Goal: Task Accomplishment & Management: Manage account settings

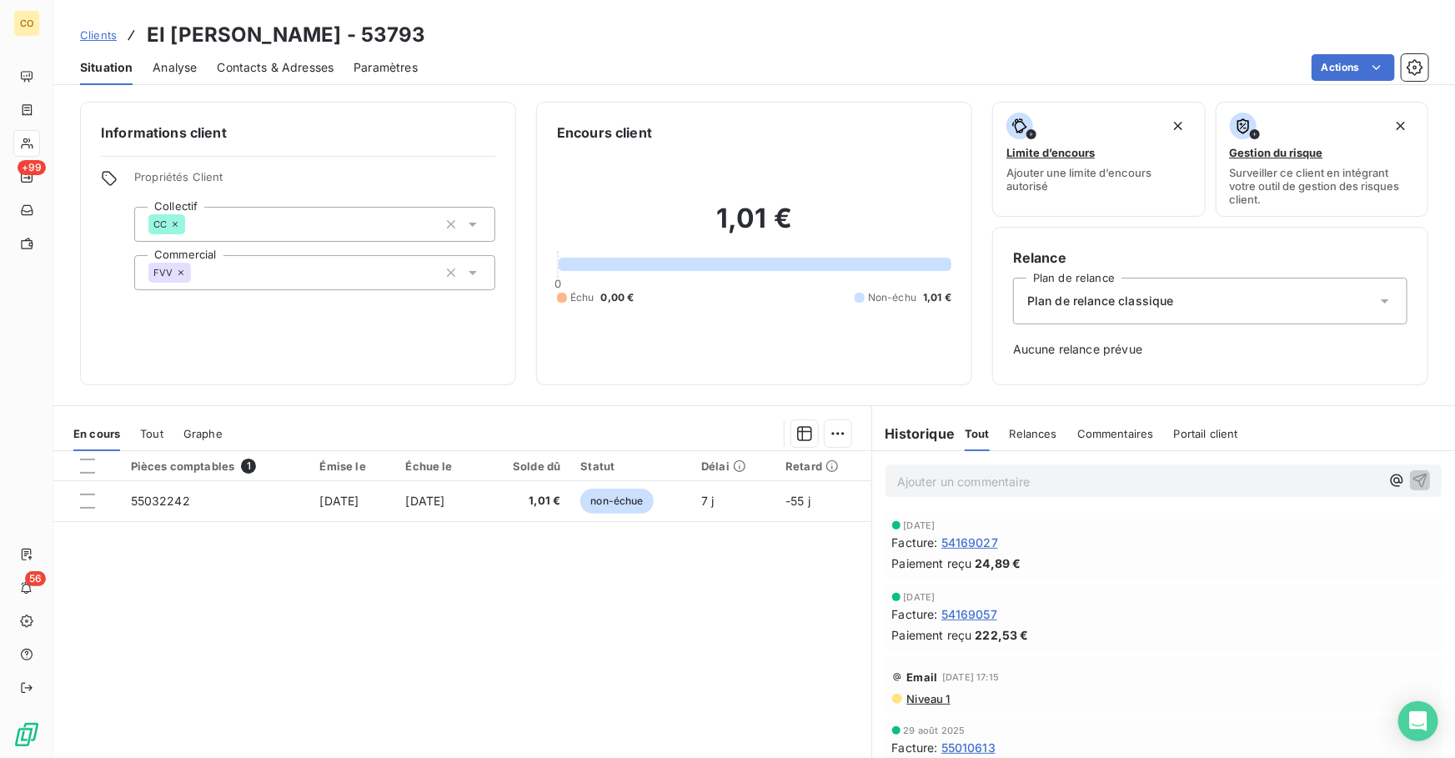
click at [103, 32] on span "Clients" at bounding box center [98, 34] width 37 height 13
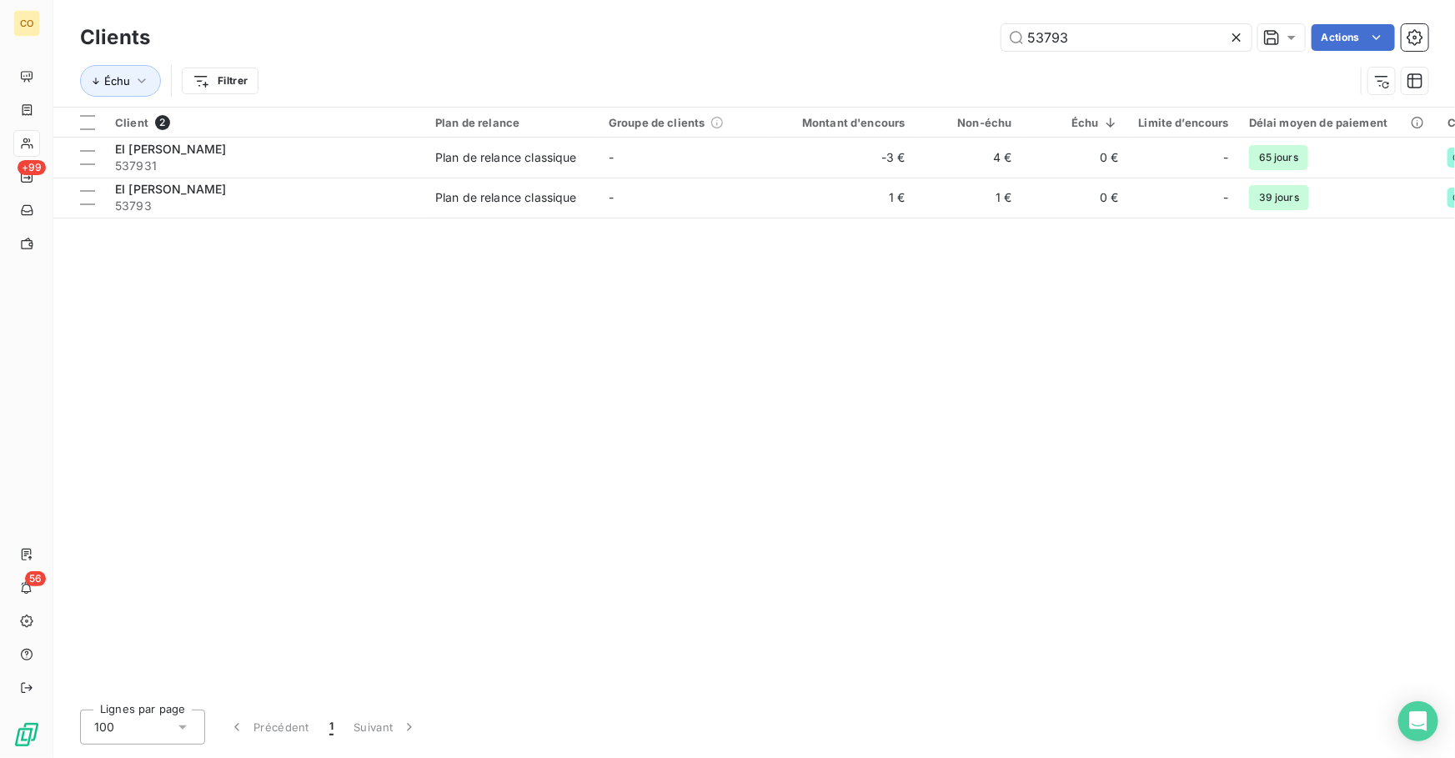
drag, startPoint x: 1105, startPoint y: 46, endPoint x: 756, endPoint y: 13, distance: 350.0
click at [775, 8] on div "Clients 53793 Actions Échu Filtrer" at bounding box center [754, 53] width 1402 height 107
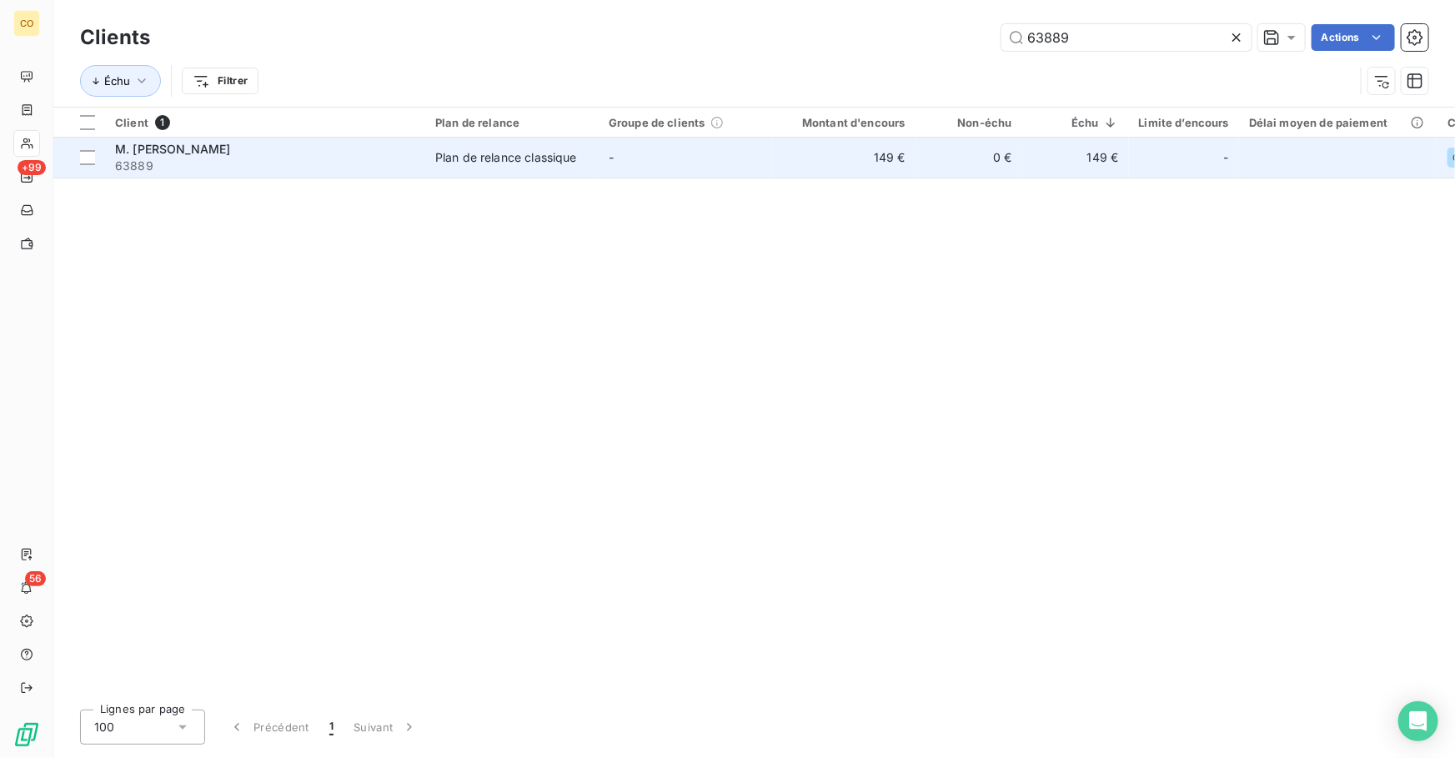
type input "63889"
click at [163, 158] on span "63889" at bounding box center [265, 166] width 300 height 17
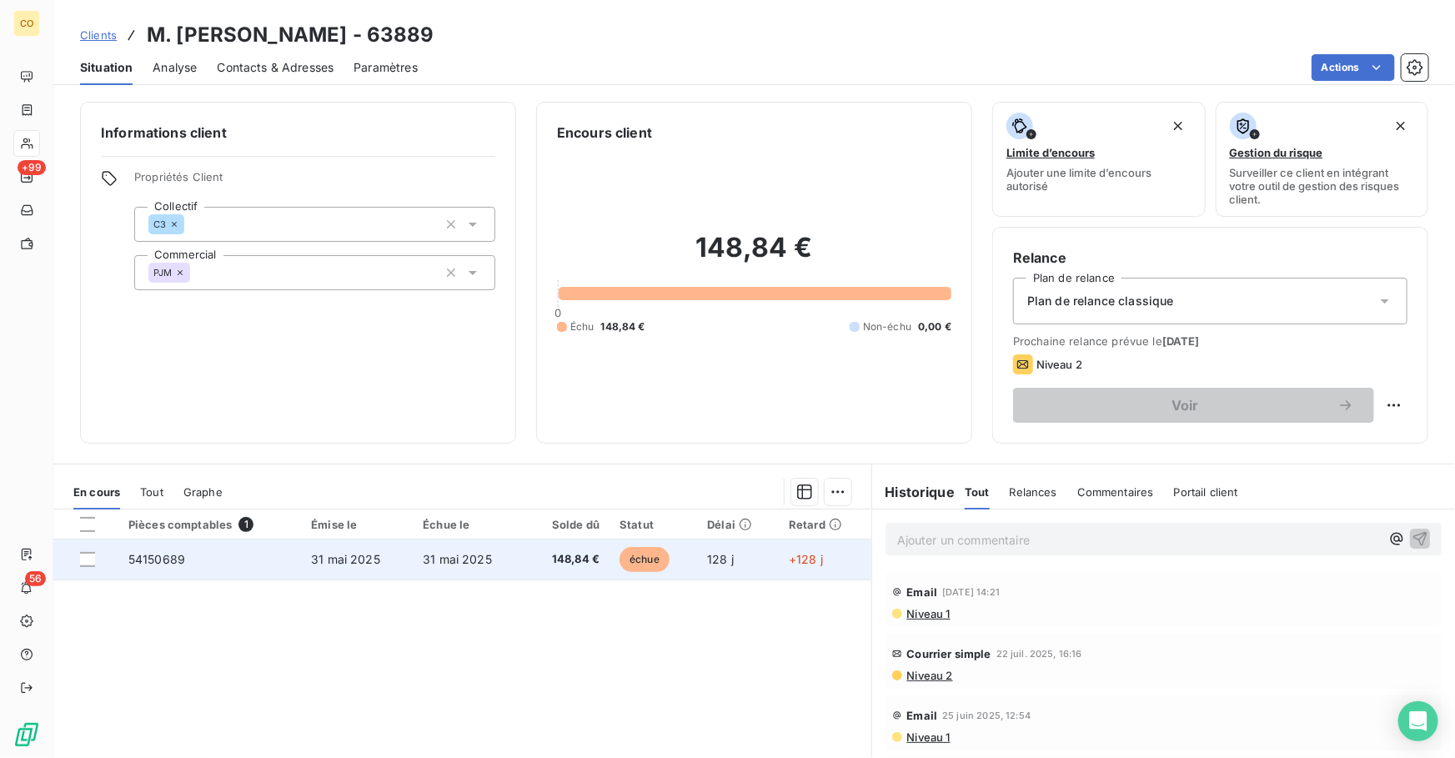
click at [477, 552] on span "31 mai 2025" at bounding box center [457, 559] width 69 height 14
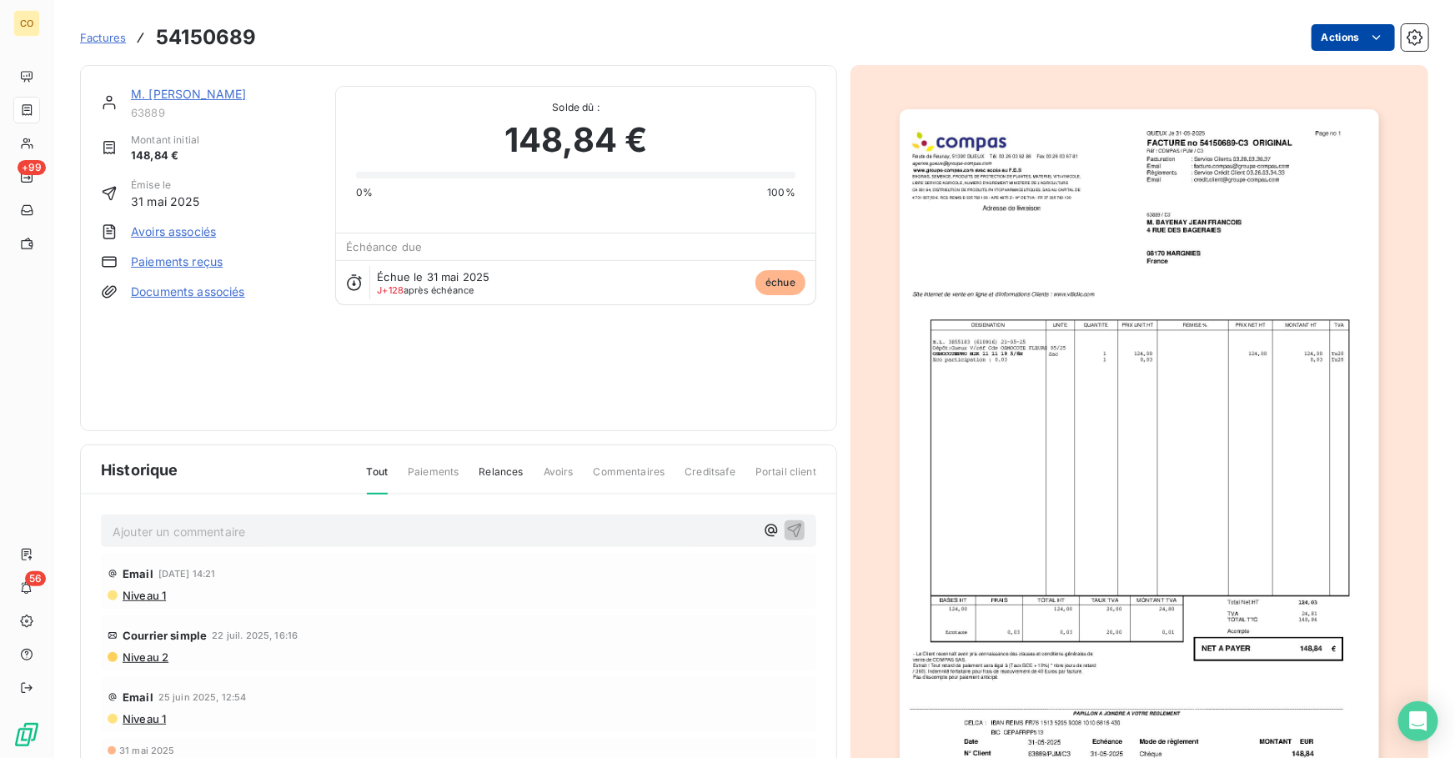
click at [1336, 39] on html "CO +99 56 Factures 54150689 Actions M. [PERSON_NAME] 63889 Montant initial 148,…" at bounding box center [727, 379] width 1455 height 758
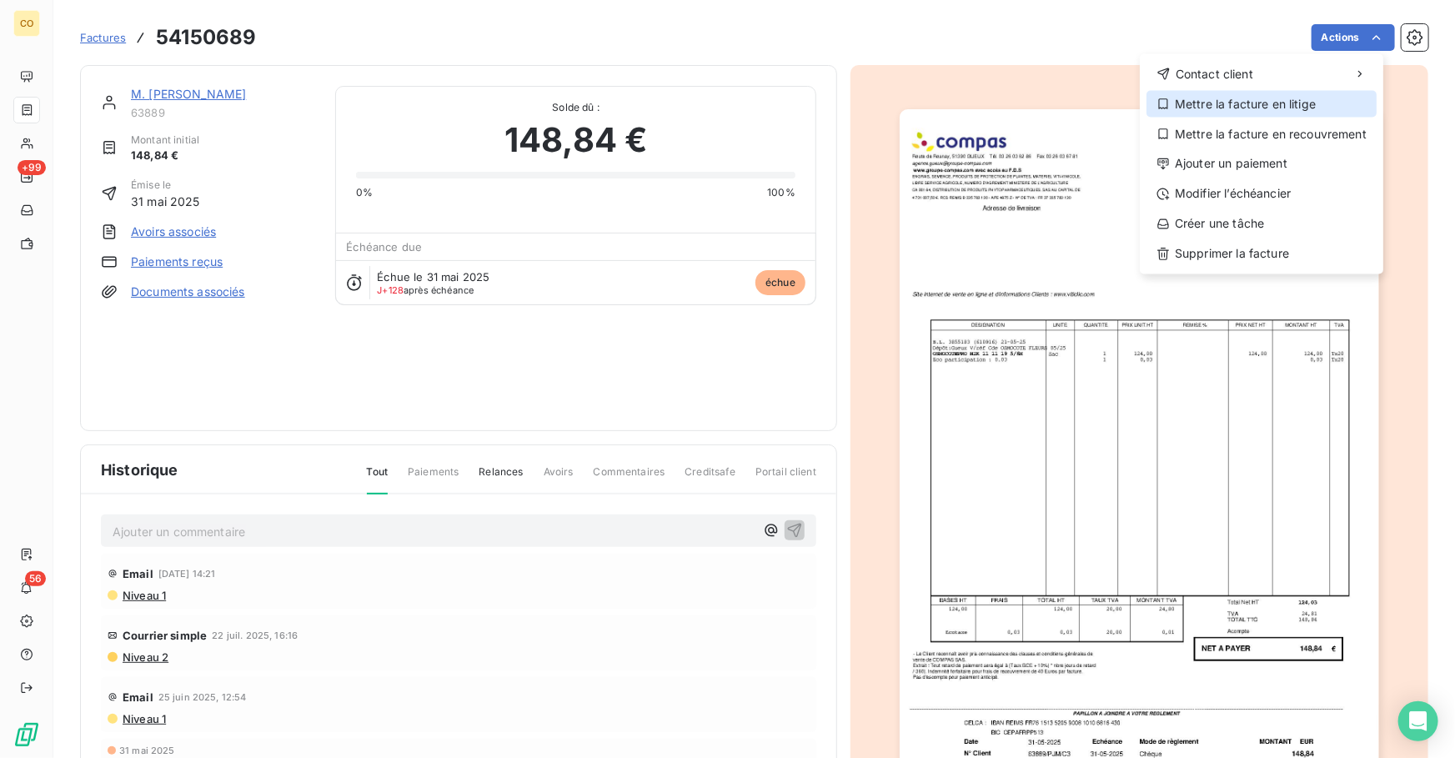
click at [1265, 98] on div "Mettre la facture en litige" at bounding box center [1261, 104] width 230 height 27
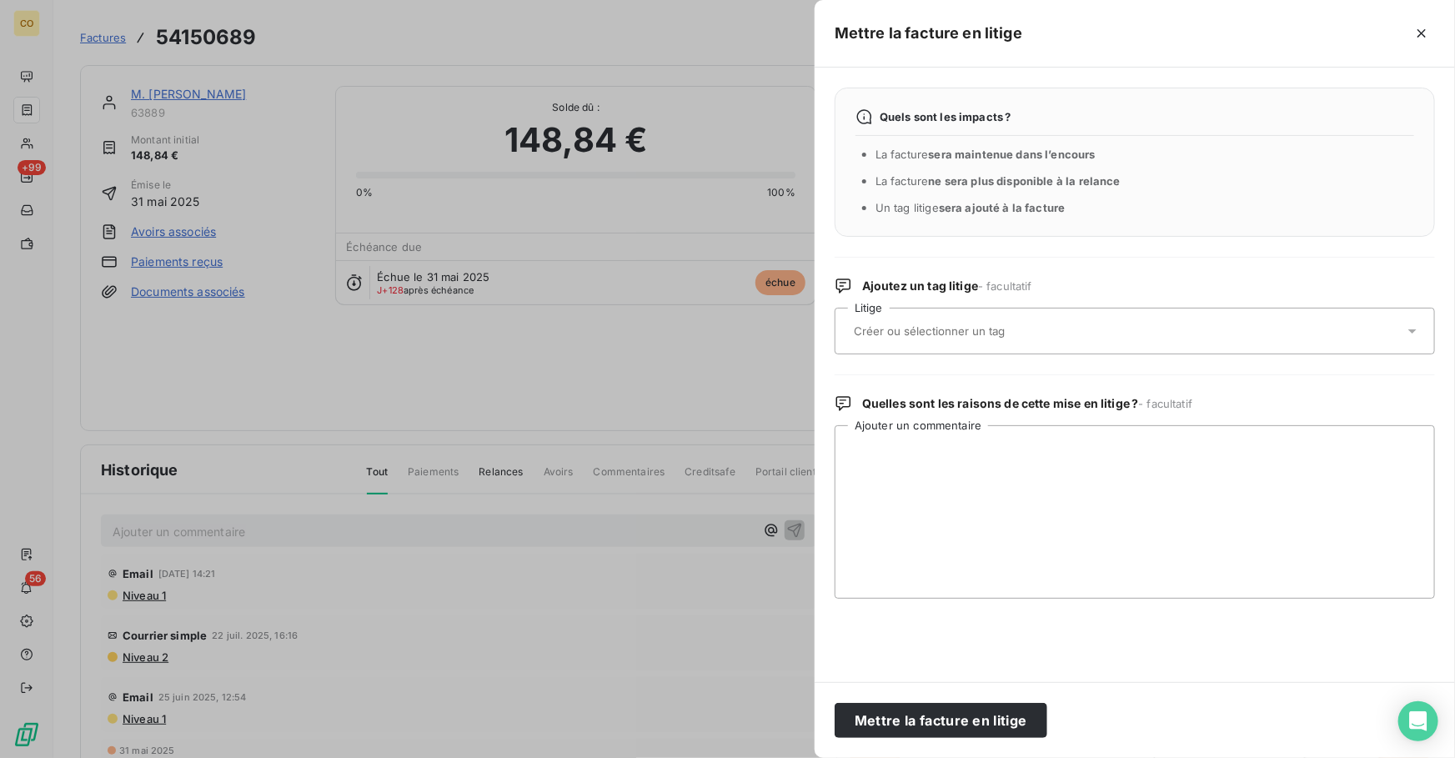
click at [917, 325] on input "text" at bounding box center [973, 330] width 243 height 15
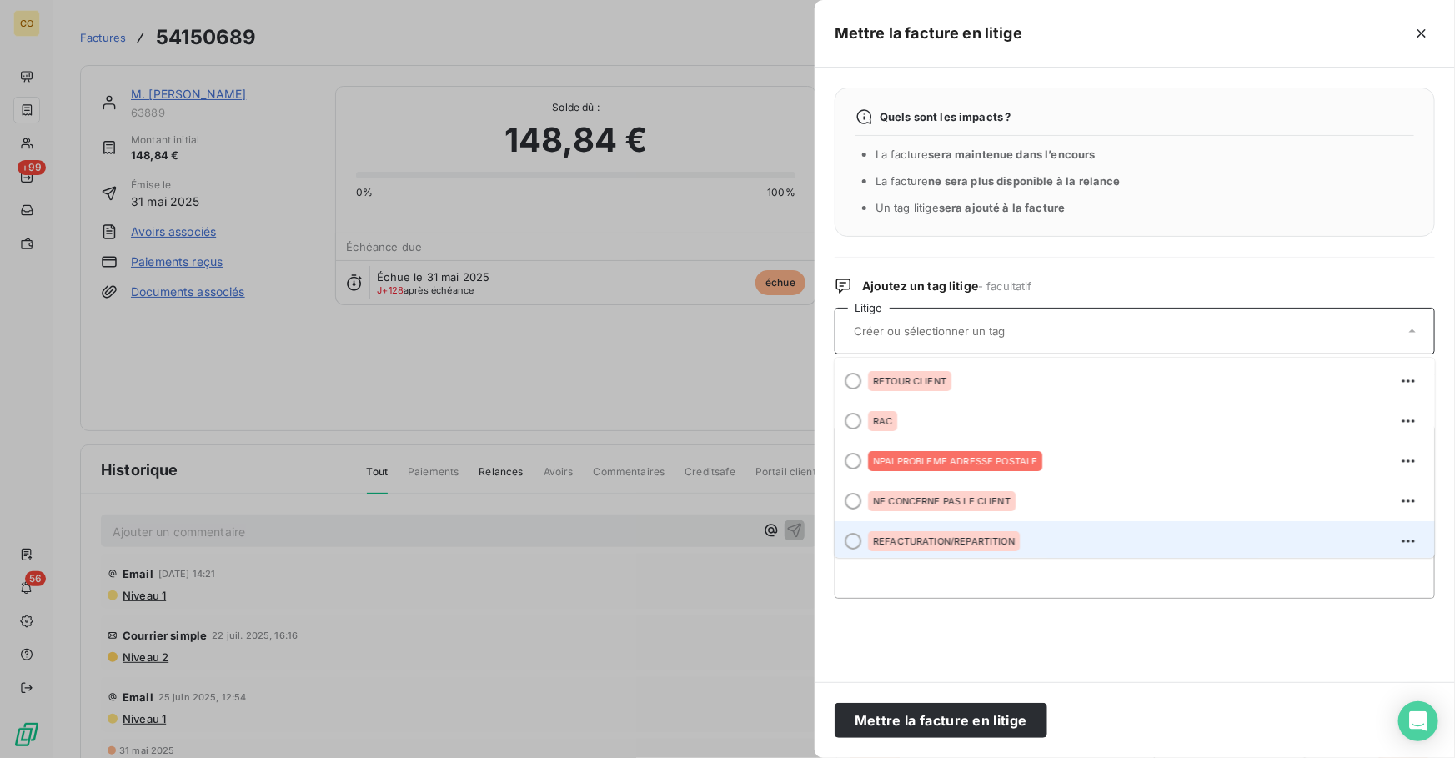
click at [958, 545] on div "REFACTURATION/REPARTITION" at bounding box center [944, 541] width 152 height 20
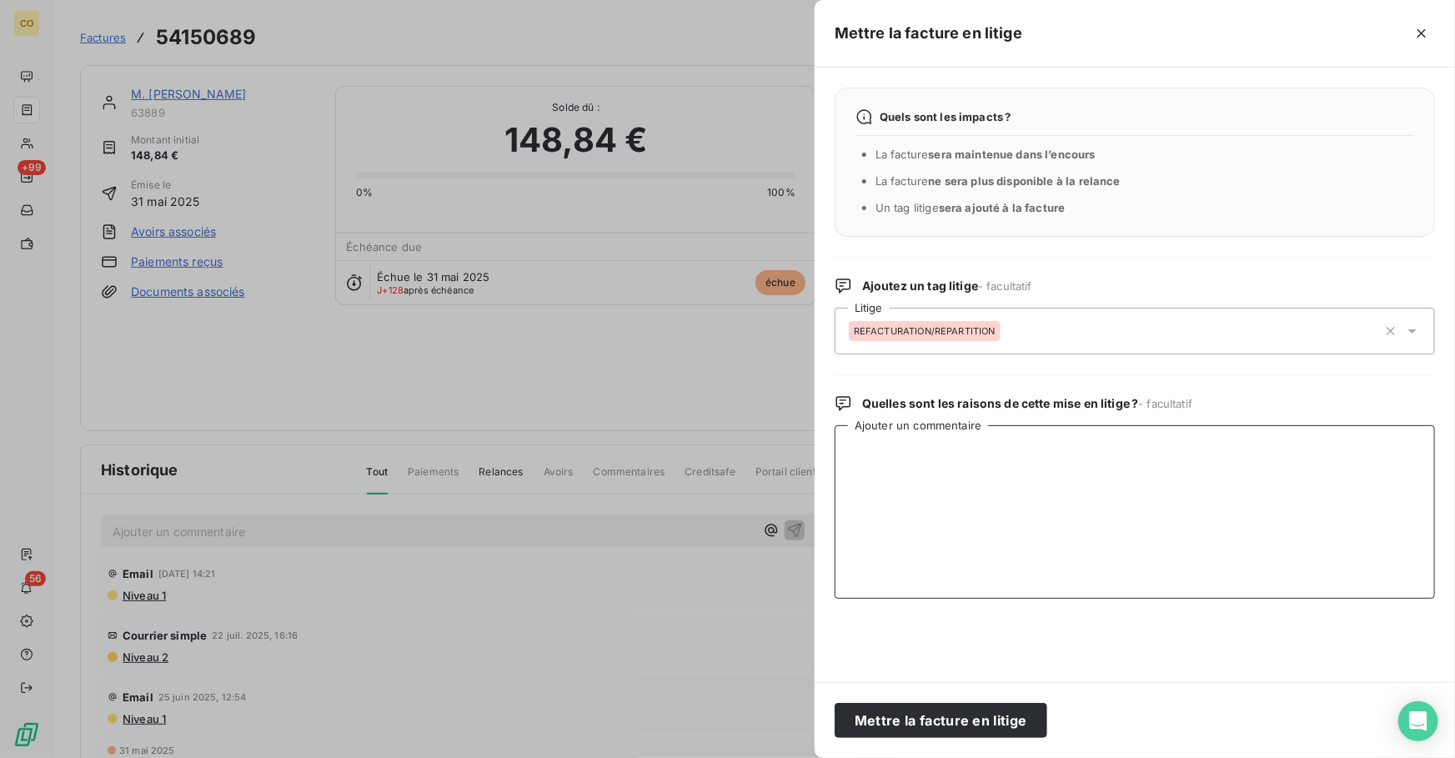
click at [933, 495] on textarea "Ajouter un commentaire" at bounding box center [1135, 511] width 600 height 173
click at [1012, 504] on textarea "Ajouter un commentaire" at bounding box center [1135, 511] width 600 height 173
type textarea "l"
drag, startPoint x: 1150, startPoint y: 469, endPoint x: 624, endPoint y: 397, distance: 531.1
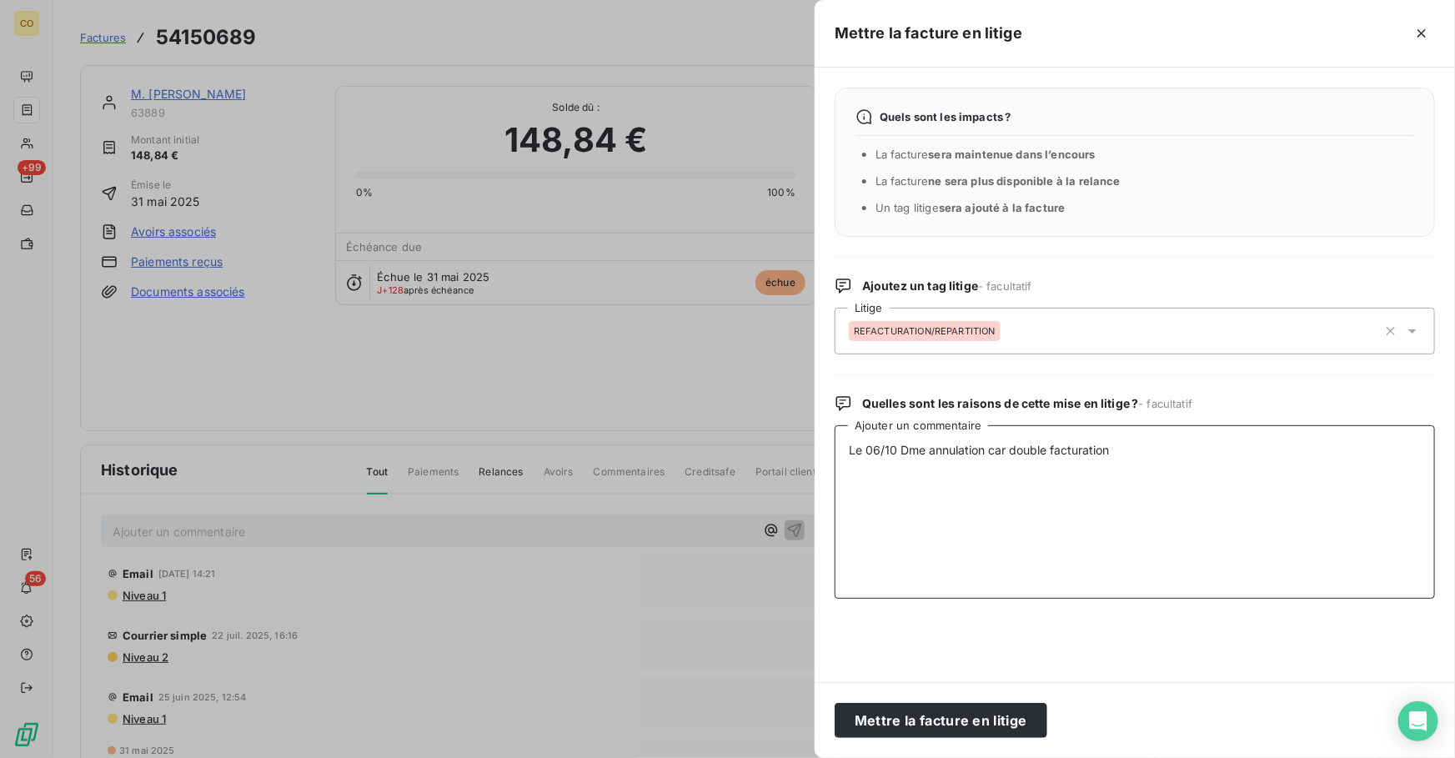
click at [424, 757] on div "Mettre la facture en litige Quels sont les impacts ? La facture sera maintenue …" at bounding box center [727, 758] width 1455 height 0
type textarea "Le 06/10 Dme annulation car double facturation"
click at [954, 727] on button "Mettre la facture en litige" at bounding box center [941, 720] width 213 height 35
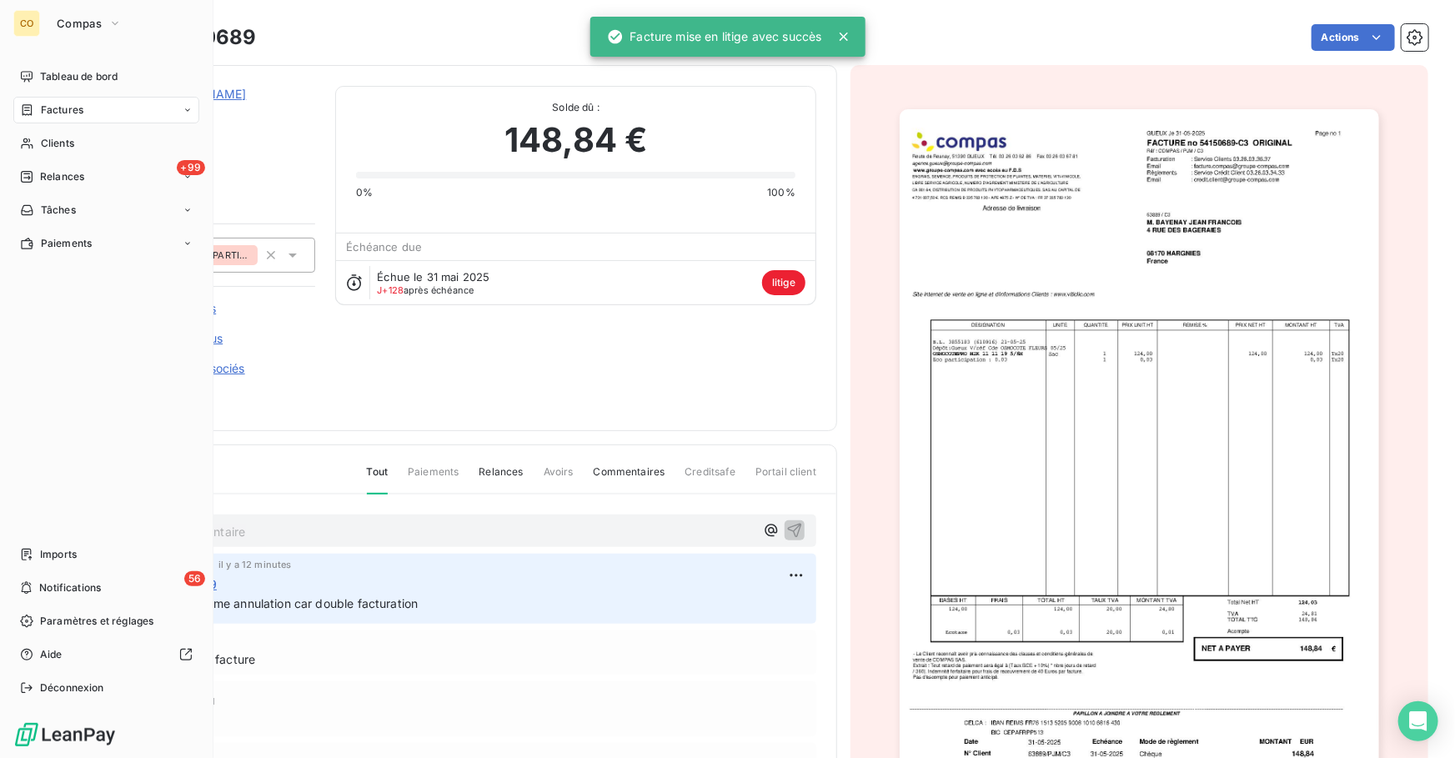
click at [44, 19] on div "CO Compas" at bounding box center [106, 23] width 186 height 27
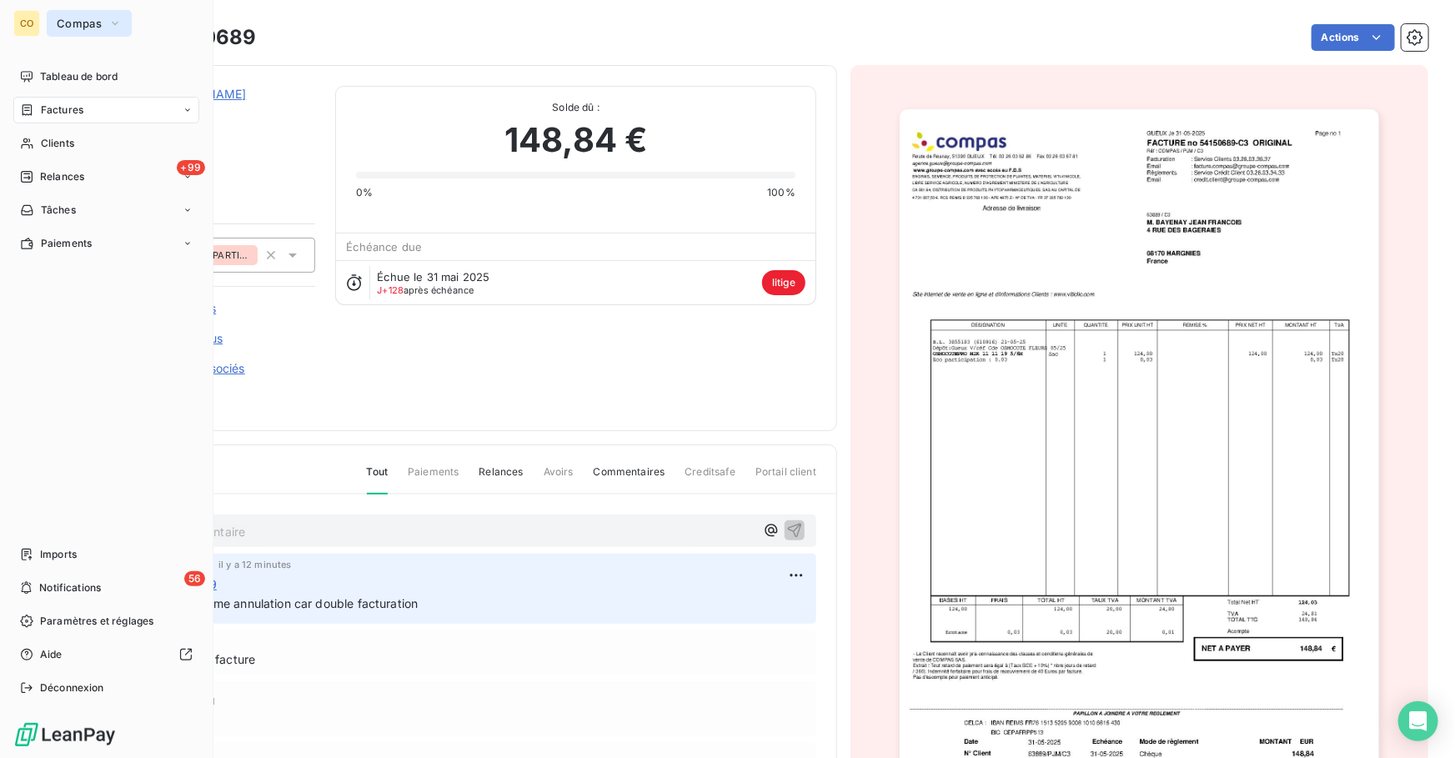
click at [93, 17] on span "Compas" at bounding box center [79, 23] width 45 height 13
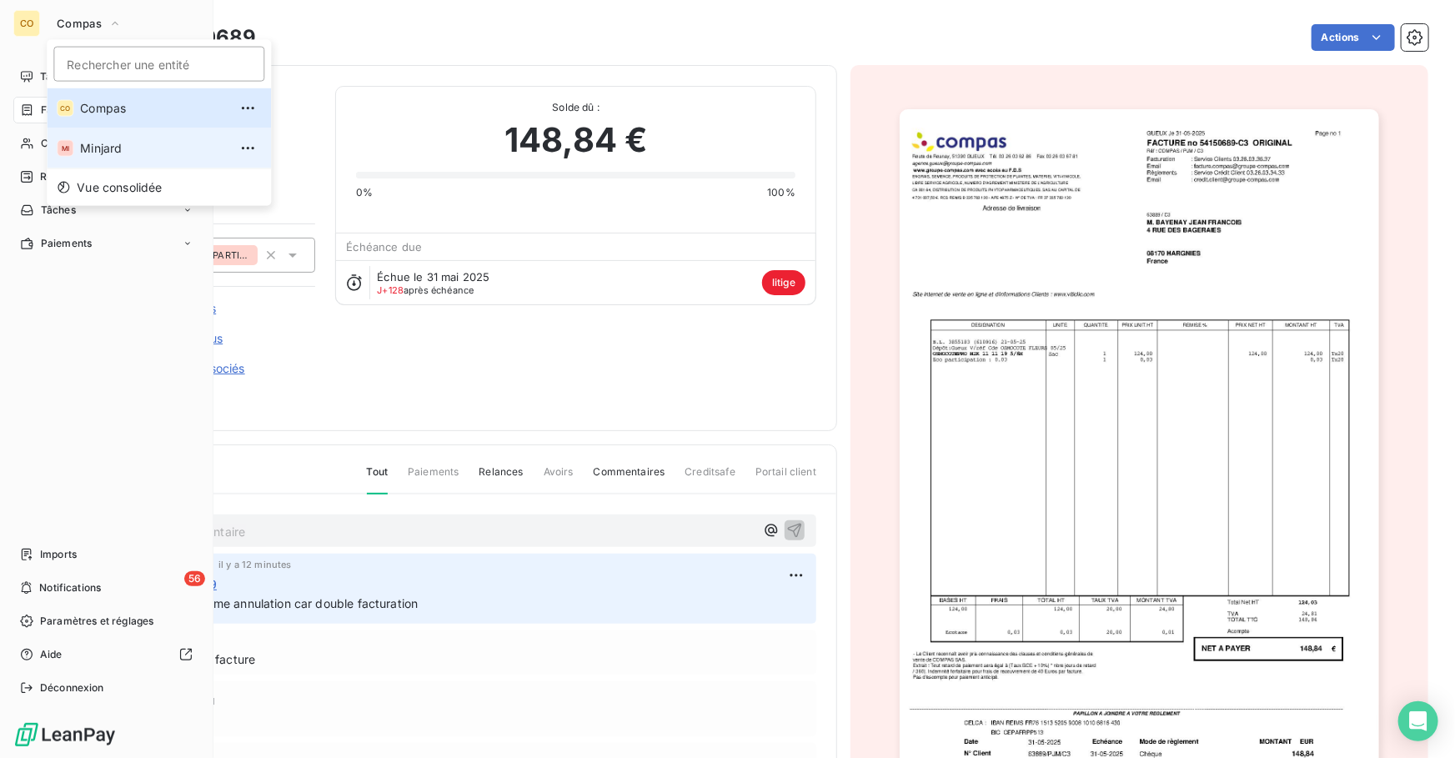
click at [91, 141] on span "Minjard" at bounding box center [154, 148] width 148 height 17
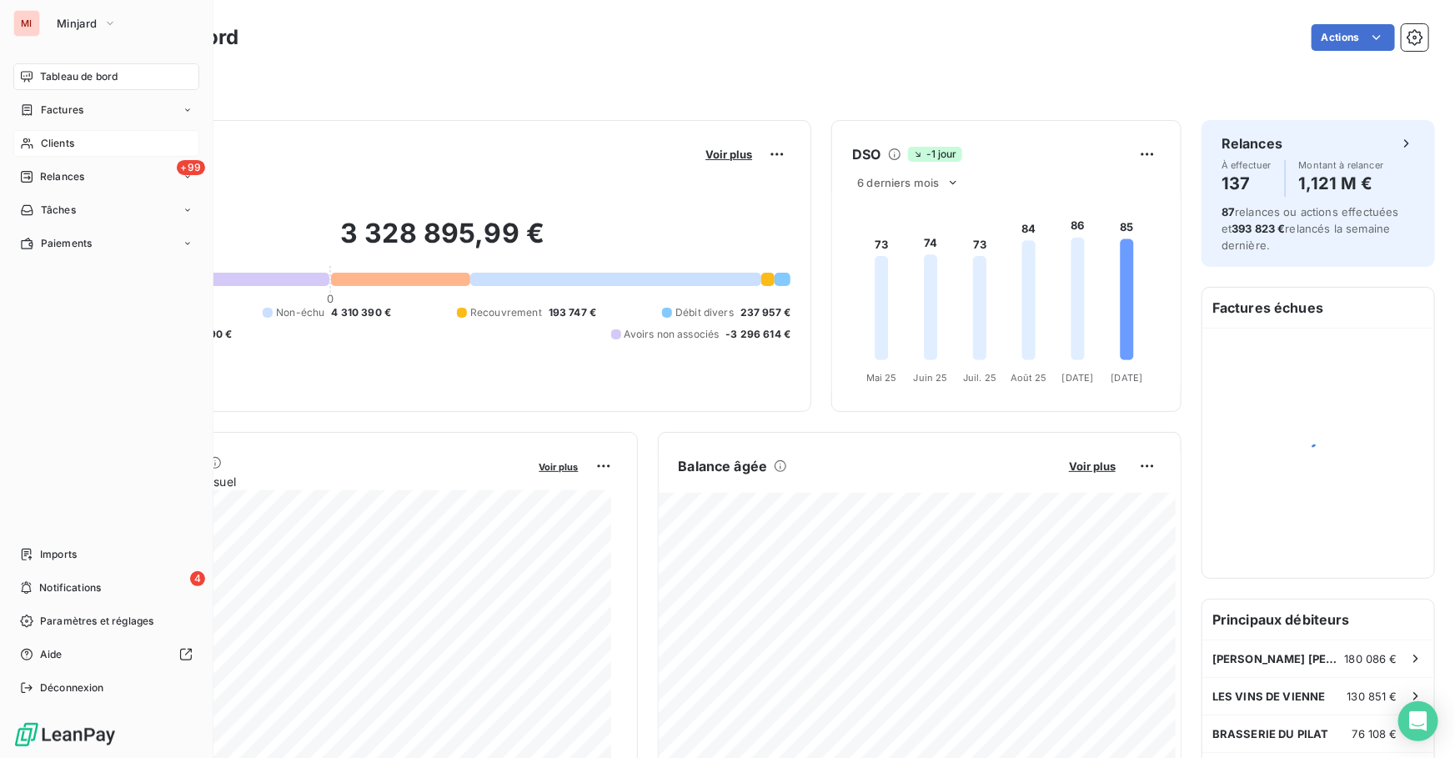
click at [106, 145] on div "Clients" at bounding box center [106, 143] width 186 height 27
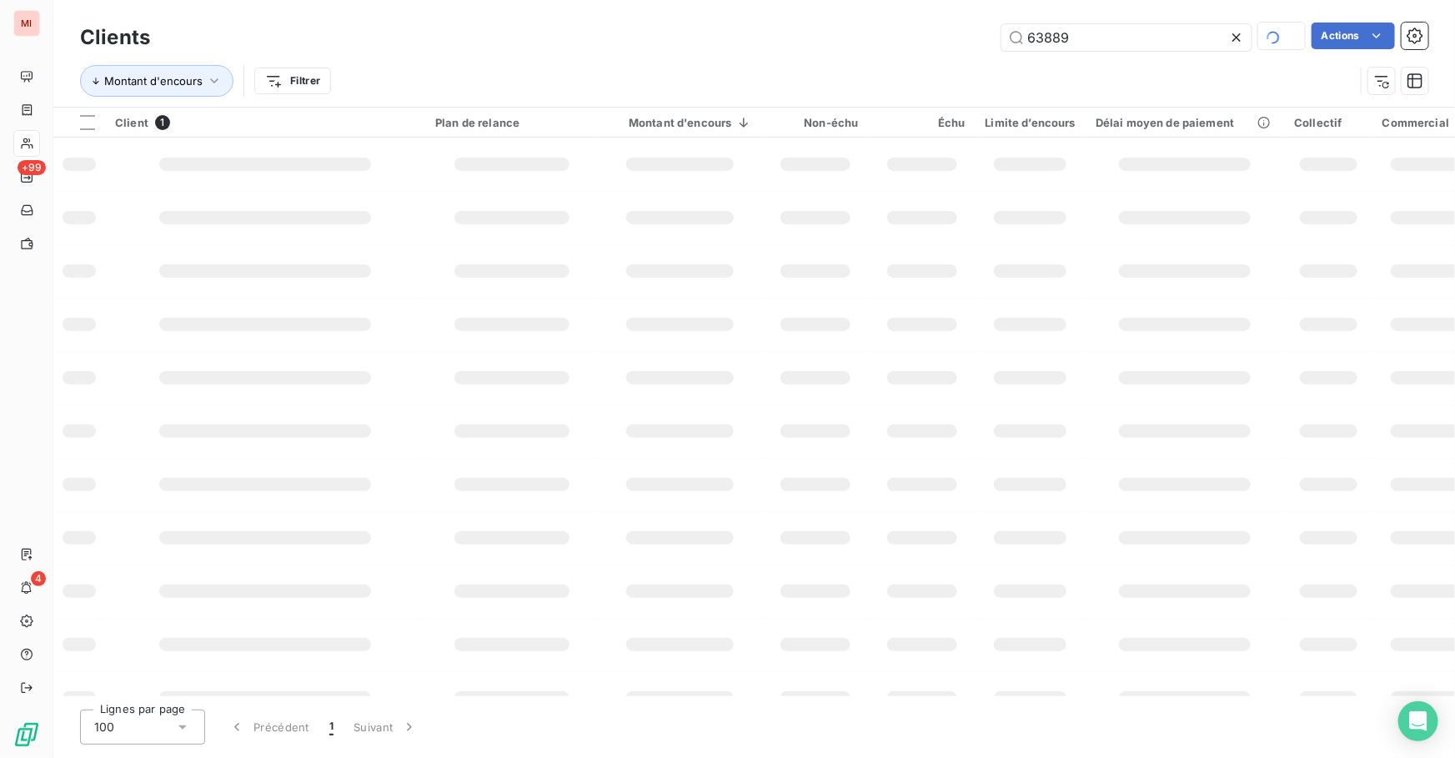
drag, startPoint x: 1133, startPoint y: 37, endPoint x: 828, endPoint y: 1, distance: 307.3
click at [868, 41] on div "63889 Actions" at bounding box center [799, 37] width 1258 height 29
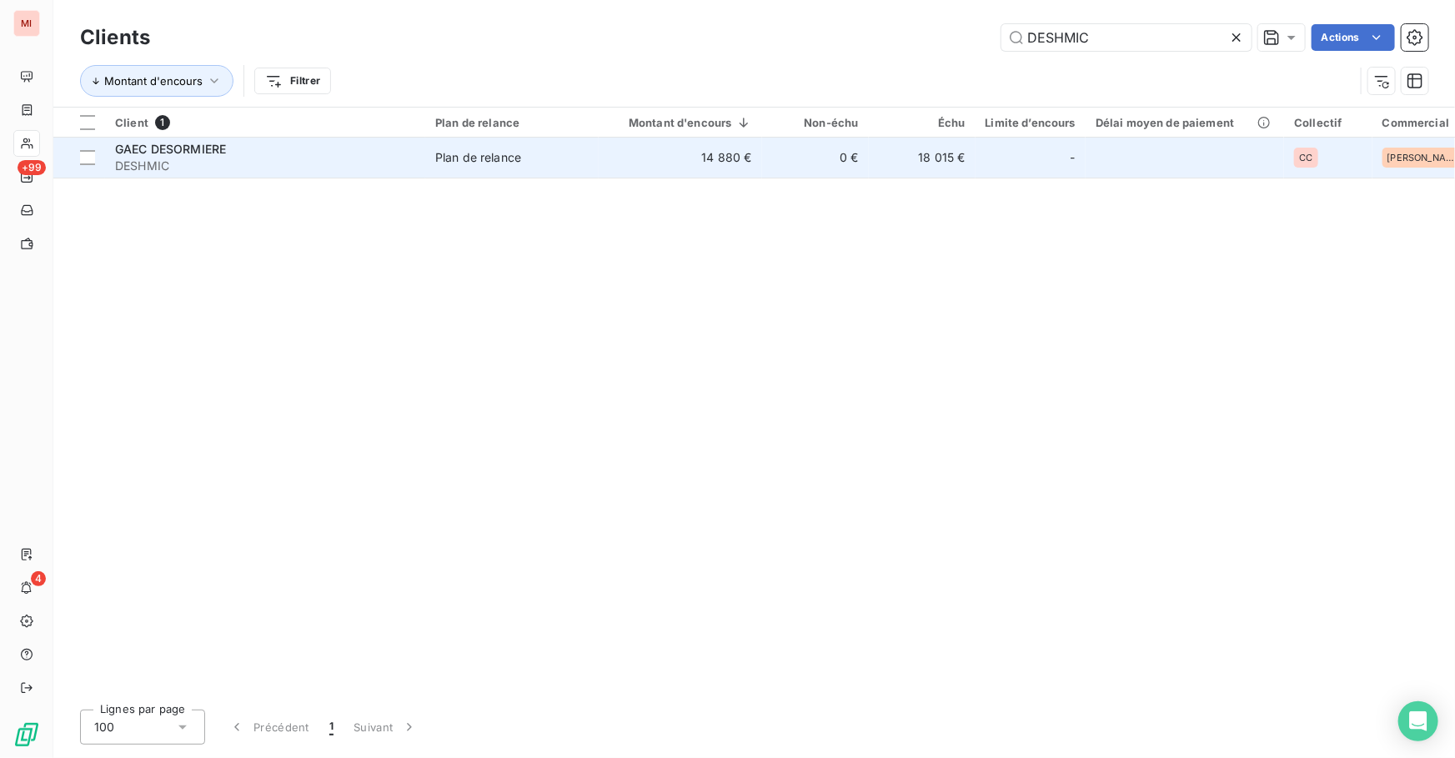
type input "DESHMIC"
click at [444, 162] on div "Plan de relance" at bounding box center [478, 157] width 86 height 17
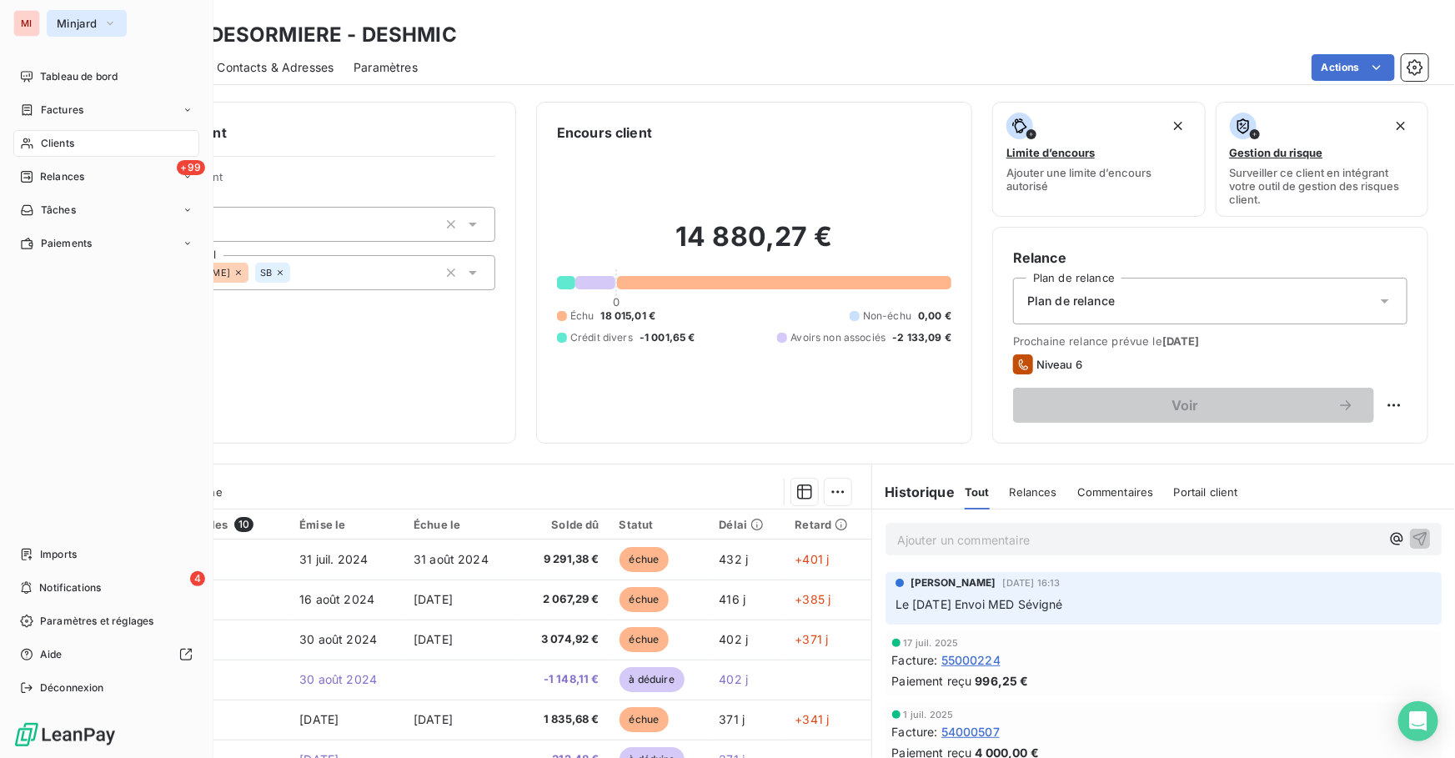
click at [78, 18] on span "Minjard" at bounding box center [77, 23] width 40 height 13
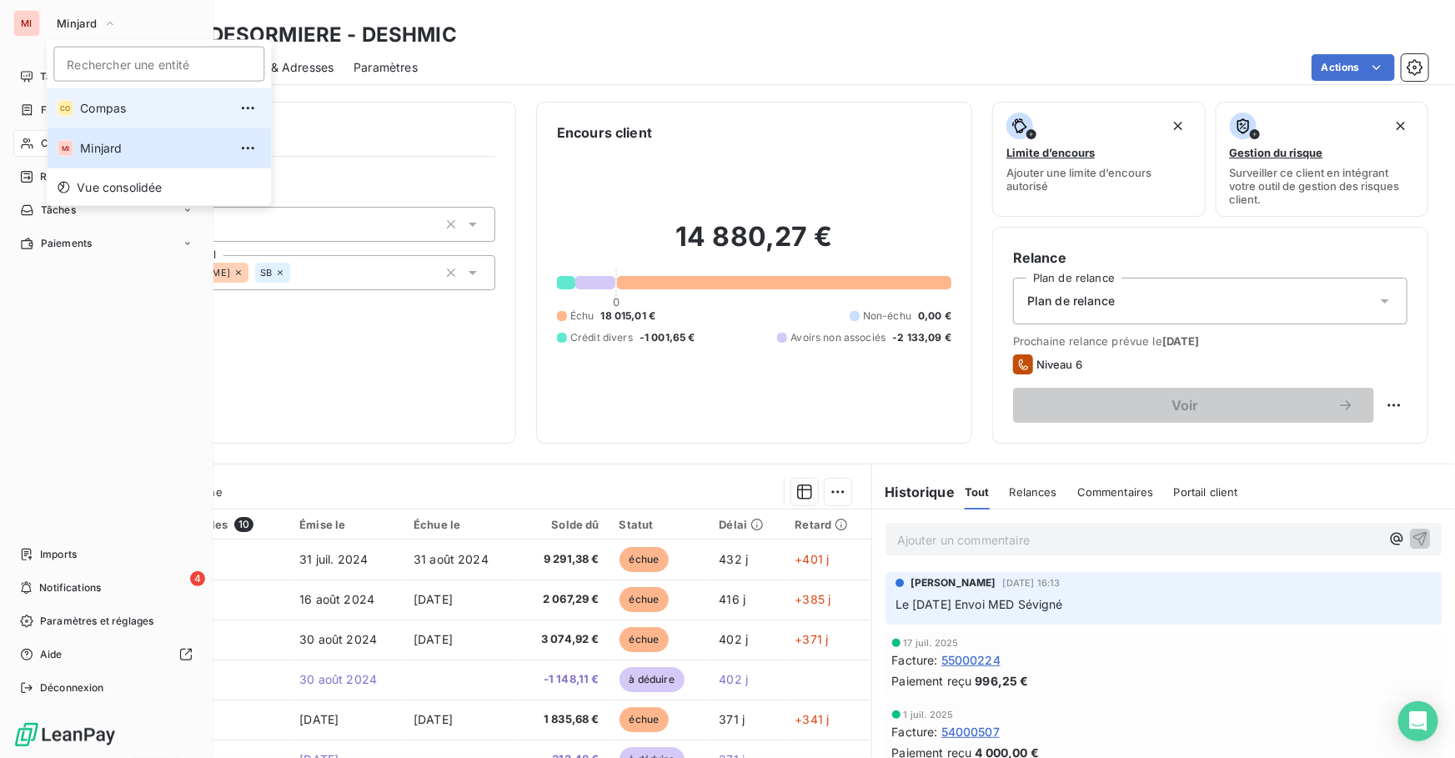
click at [104, 96] on li "CO Compas" at bounding box center [159, 108] width 224 height 40
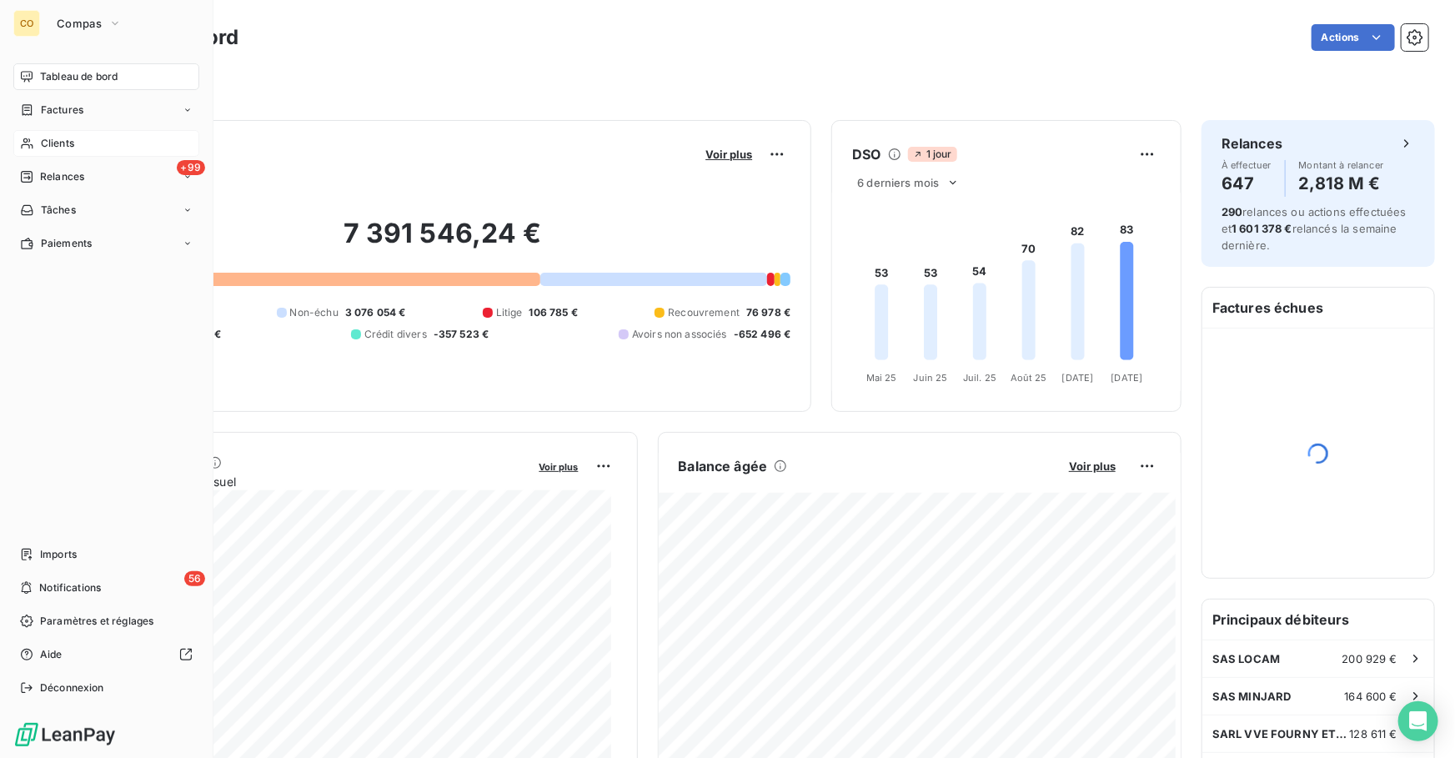
click at [49, 136] on span "Clients" at bounding box center [57, 143] width 33 height 15
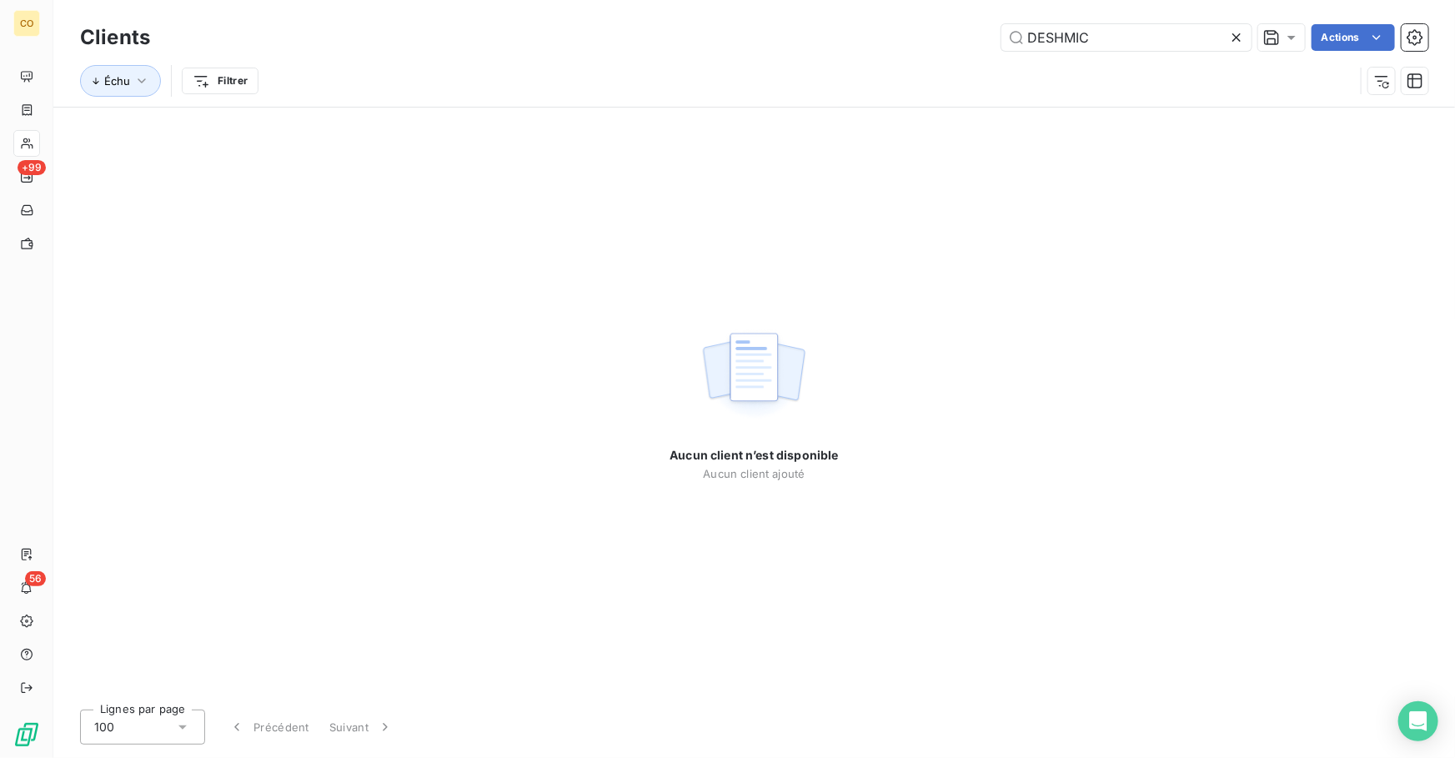
drag, startPoint x: 1117, startPoint y: 33, endPoint x: 880, endPoint y: 30, distance: 237.6
click at [880, 30] on div "DESHMIC Actions" at bounding box center [799, 37] width 1258 height 27
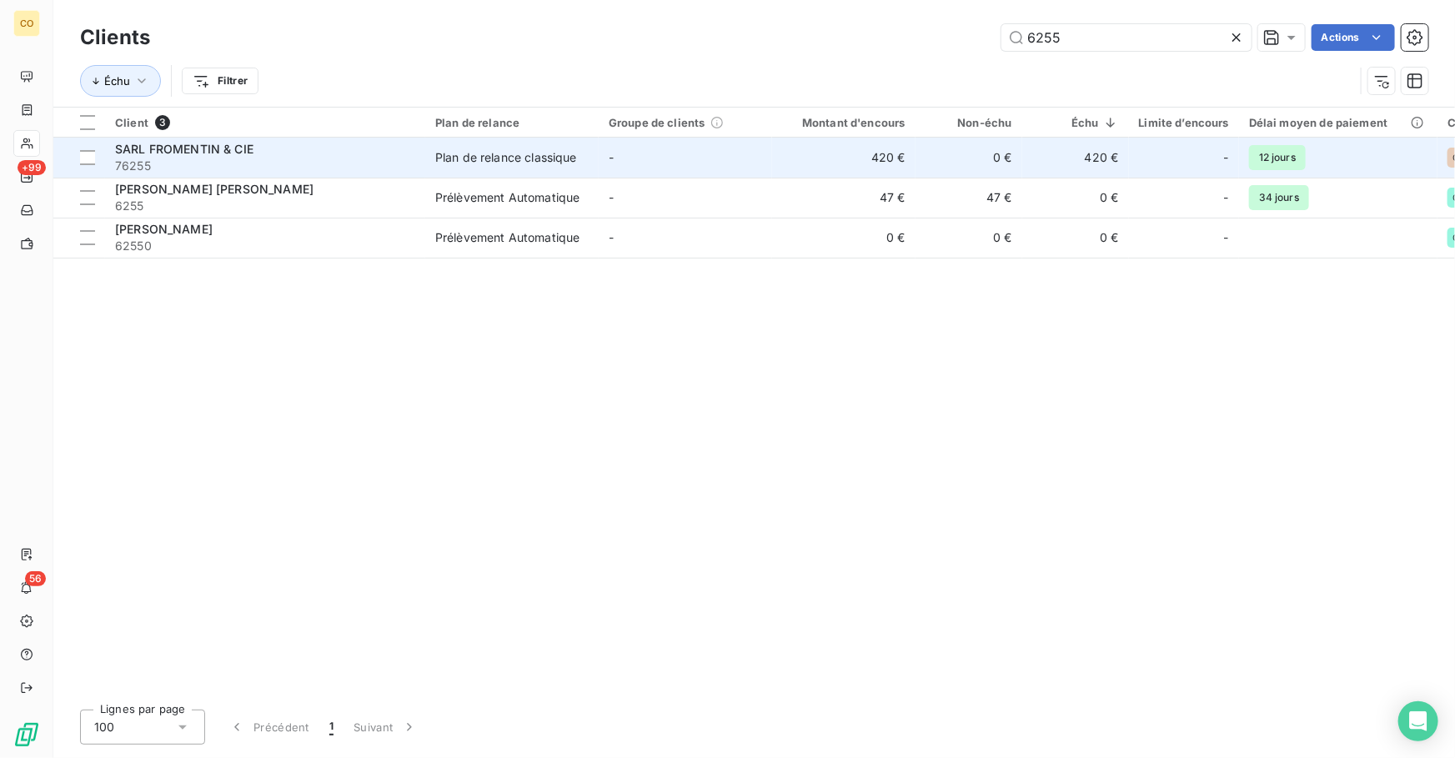
type input "6255"
click at [198, 162] on span "76255" at bounding box center [265, 166] width 300 height 17
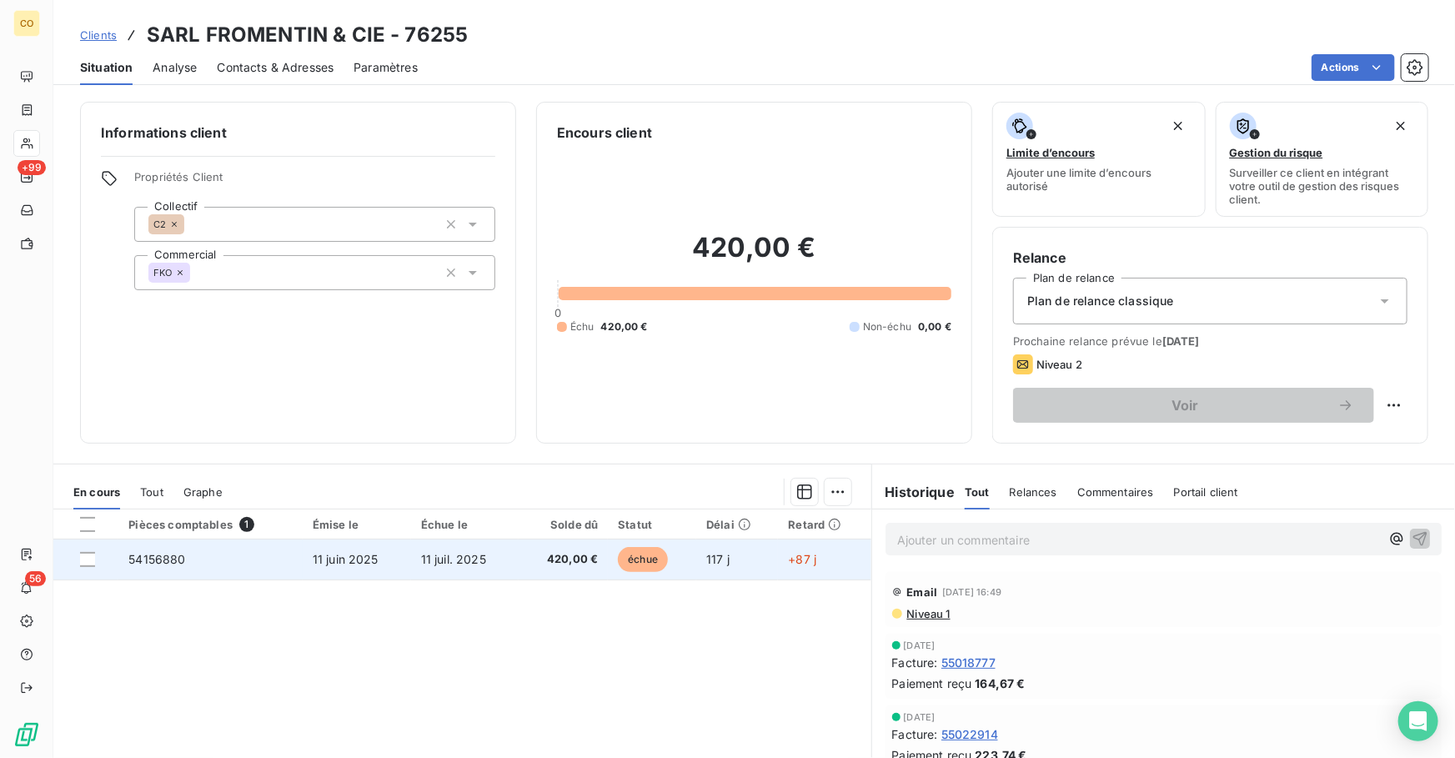
click at [439, 558] on span "11 juil. 2025" at bounding box center [453, 559] width 65 height 14
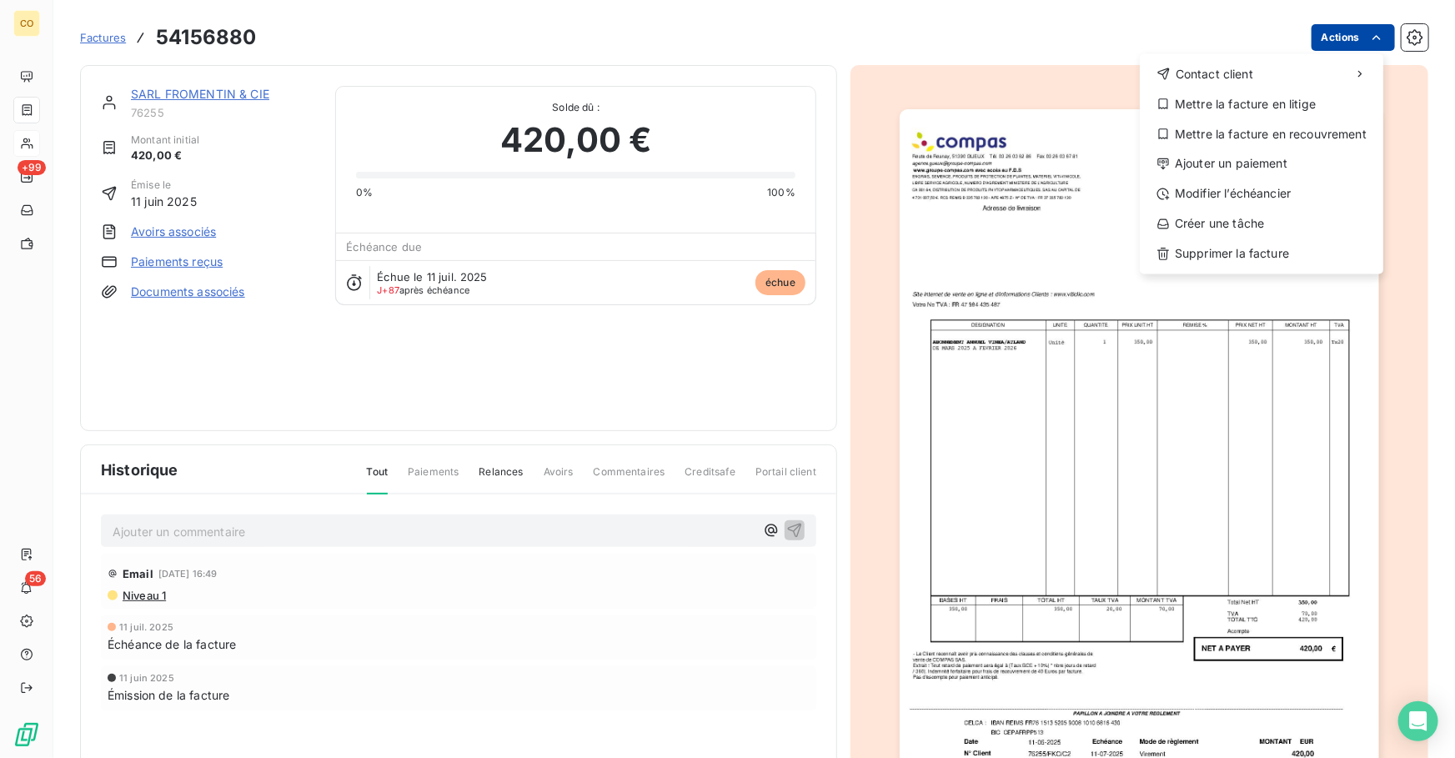
click at [1311, 44] on html "CO +99 56 Factures 54156880 Actions Contact client Mettre la facture en litige …" at bounding box center [727, 379] width 1455 height 758
click at [1306, 107] on div "Mettre la facture en litige" at bounding box center [1261, 104] width 230 height 27
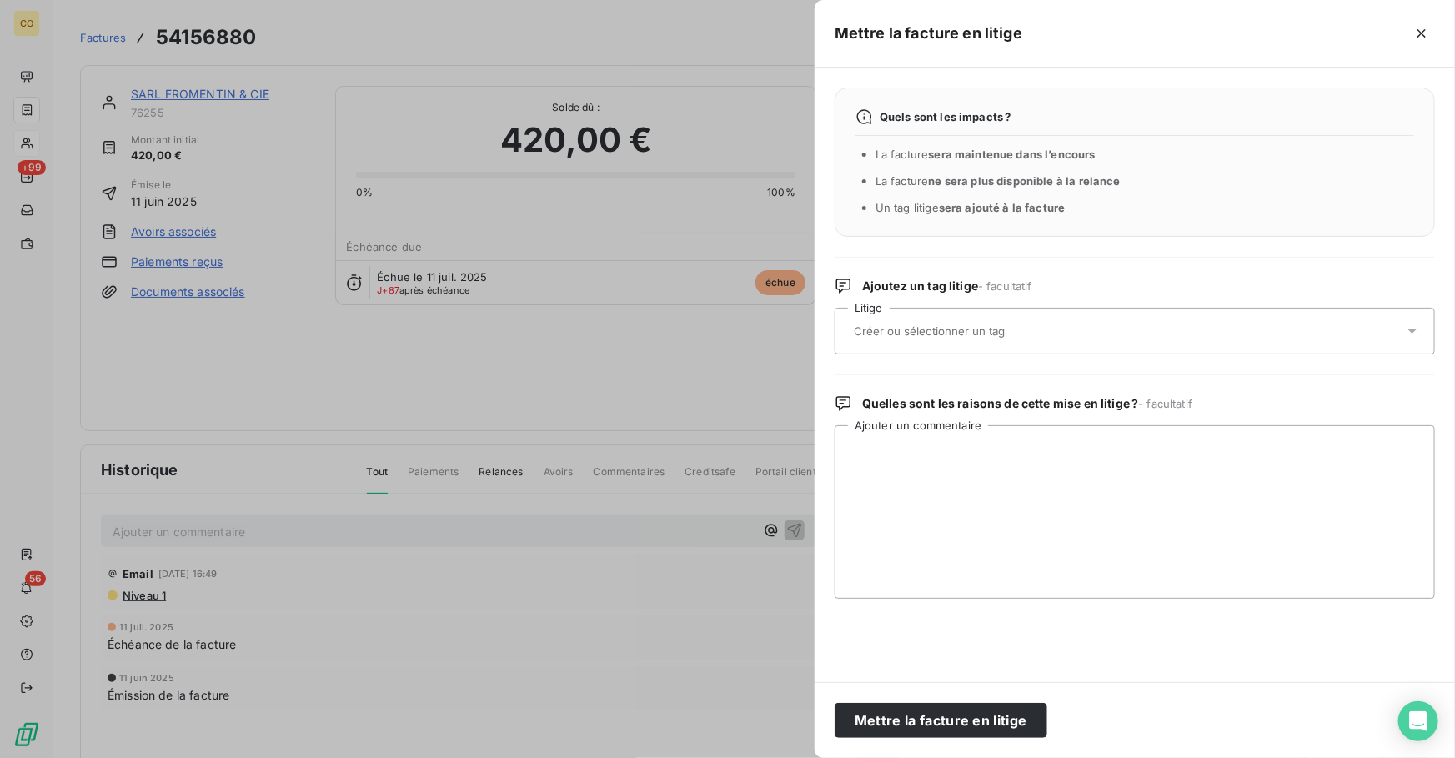
click at [937, 322] on div at bounding box center [1126, 330] width 555 height 35
click at [1075, 278] on div "Ajoutez un tag litige - facultatif" at bounding box center [1135, 286] width 600 height 17
click at [621, 515] on div at bounding box center [727, 379] width 1455 height 758
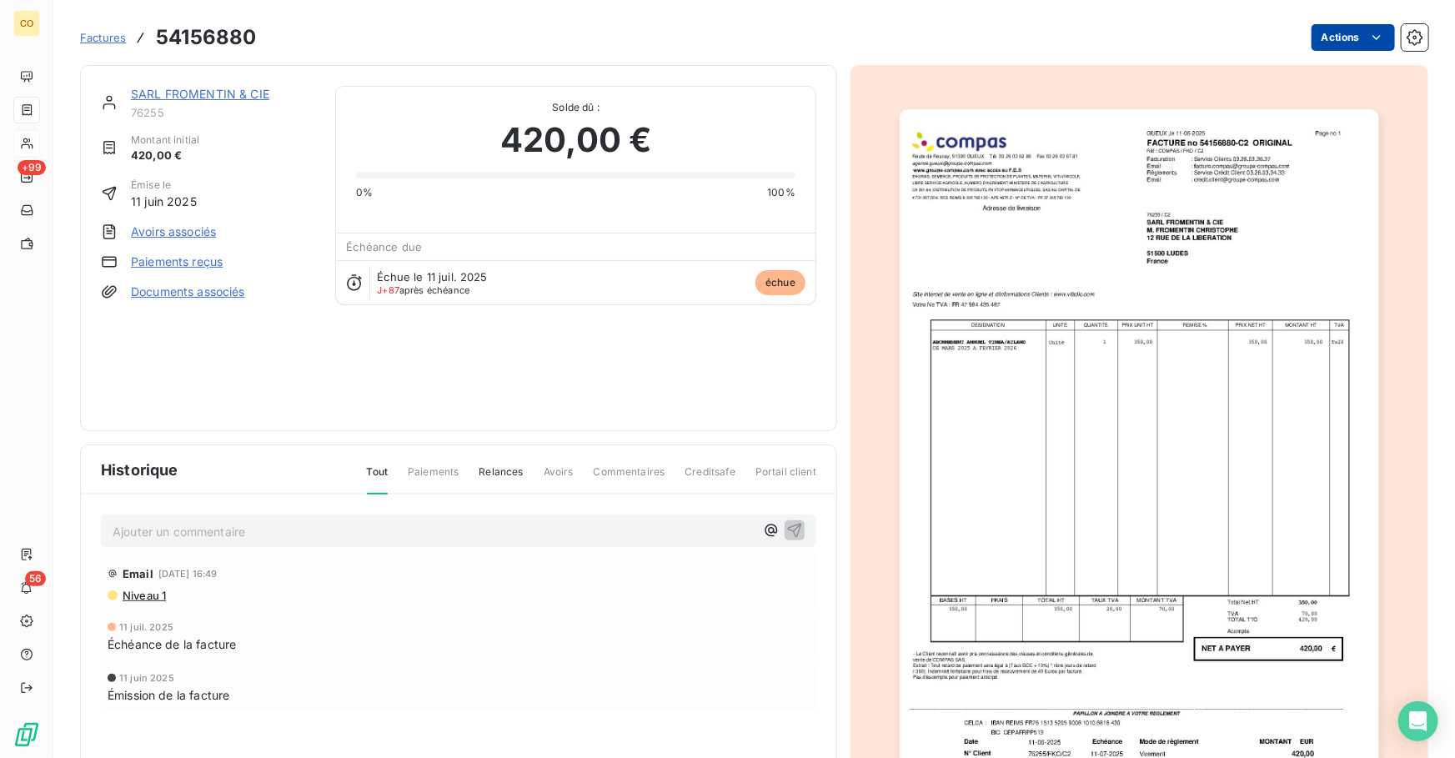
click at [1318, 25] on html "CO +99 56 Factures 54156880 Actions SARL FROMENTIN & CIE 76255 Montant initial …" at bounding box center [727, 379] width 1455 height 758
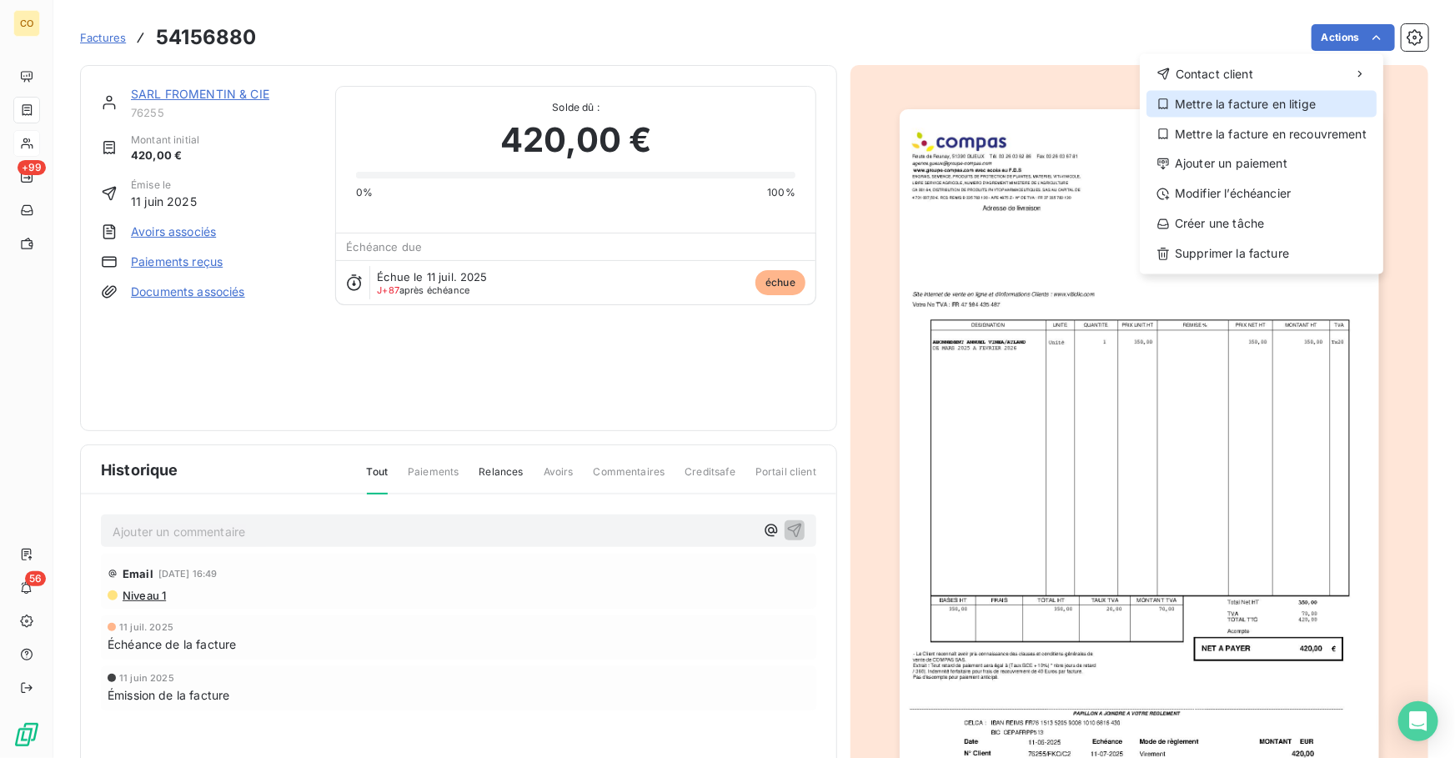
click at [1289, 98] on div "Mettre la facture en litige" at bounding box center [1261, 104] width 230 height 27
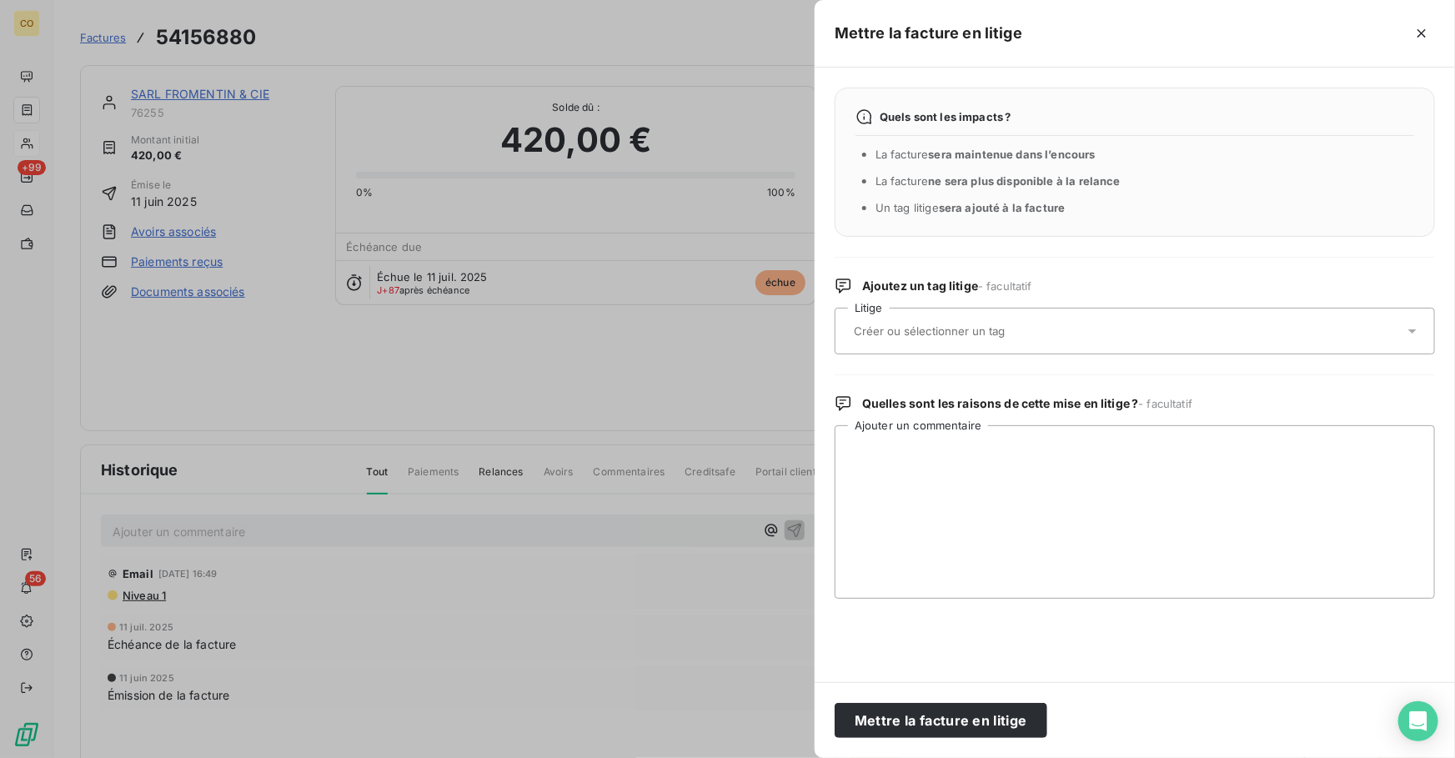
click at [974, 330] on input "text" at bounding box center [973, 330] width 243 height 15
click at [990, 489] on textarea "Ajouter un commentaire" at bounding box center [1135, 511] width 600 height 173
paste input "e 06/10 [PERSON_NAME] de la cliente n'utilise plus le logiciel Mail ADV pour ac"
type input "e 06/10 [PERSON_NAME] de la cliente n'utilise plus le logiciel Mail ADV pour ac"
click at [1027, 479] on textarea "Ajouter un commentaire" at bounding box center [1135, 511] width 600 height 173
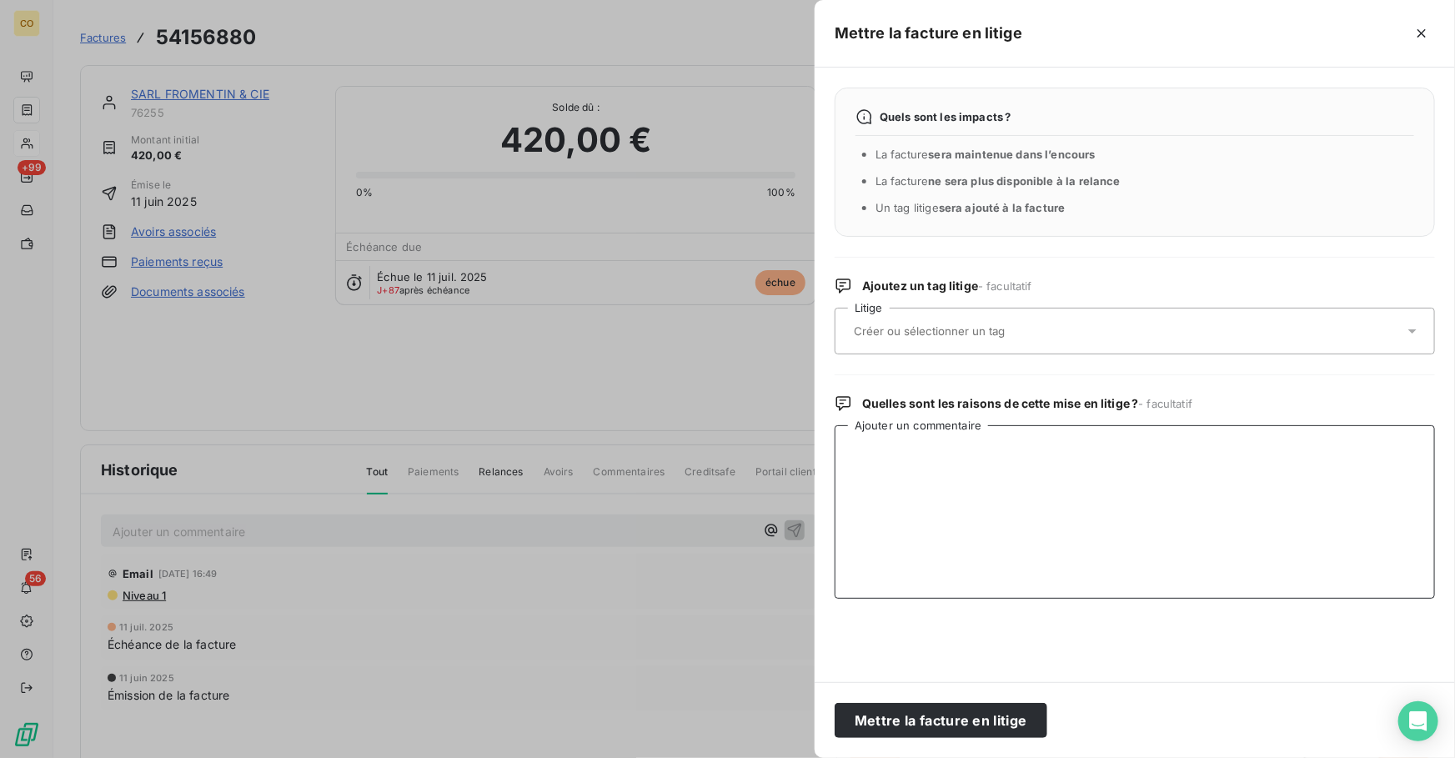
click at [1011, 443] on textarea "Ajouter un commentaire" at bounding box center [1135, 511] width 600 height 173
paste textarea "e 06/10 [PERSON_NAME] de la cliente n'utilise plus le logiciel Mail ADV pour ac"
click at [850, 450] on textarea "e 06/10 [PERSON_NAME] de la cliente n'utilise plus le logiciel Mail ADV pour ac" at bounding box center [1135, 511] width 600 height 173
type textarea "Le 06/10 [PERSON_NAME] de la cliente n'utilise plus le logiciel Mail ADV pour ac"
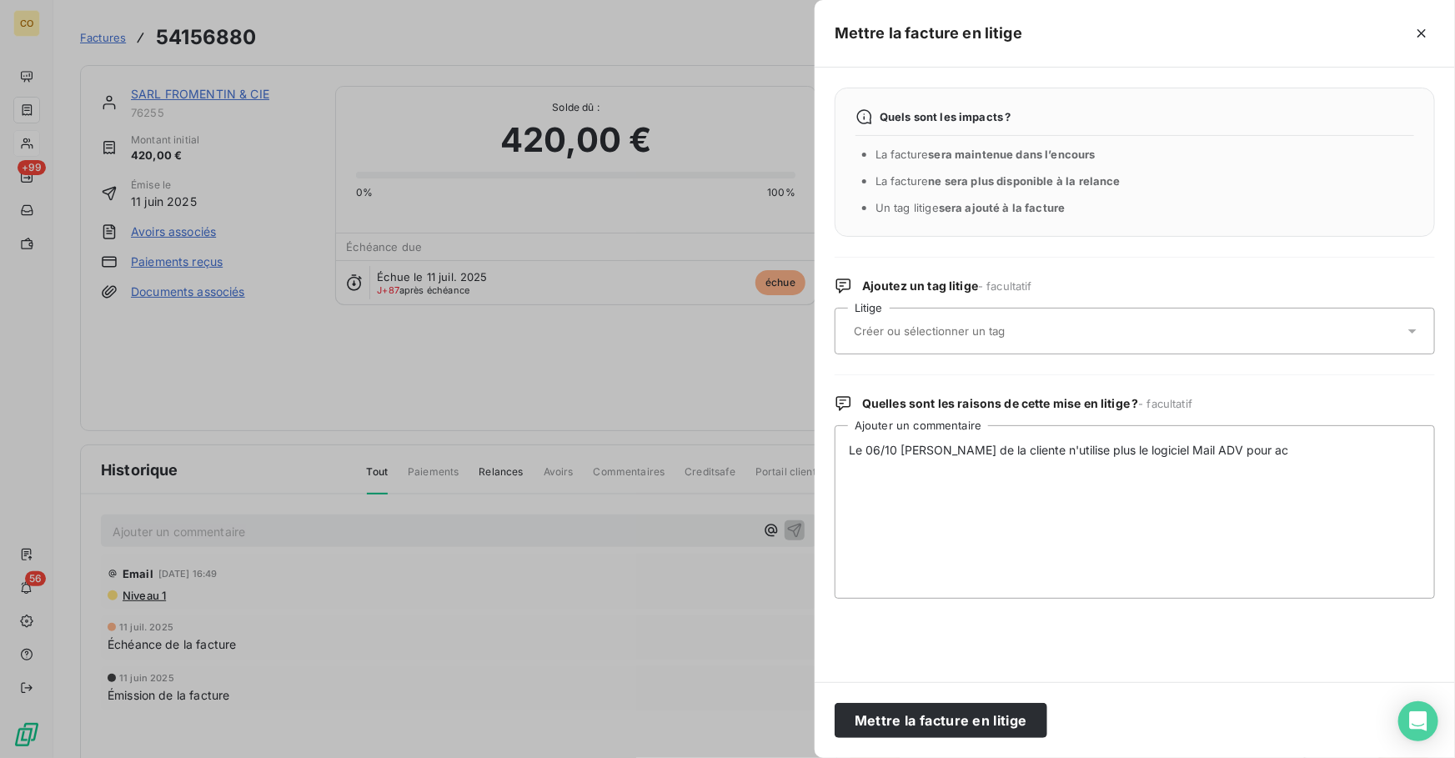
click at [1063, 344] on div at bounding box center [1126, 330] width 555 height 35
click at [1066, 337] on div at bounding box center [1126, 330] width 555 height 35
click at [955, 728] on button "Mettre la facture en litige" at bounding box center [941, 720] width 213 height 35
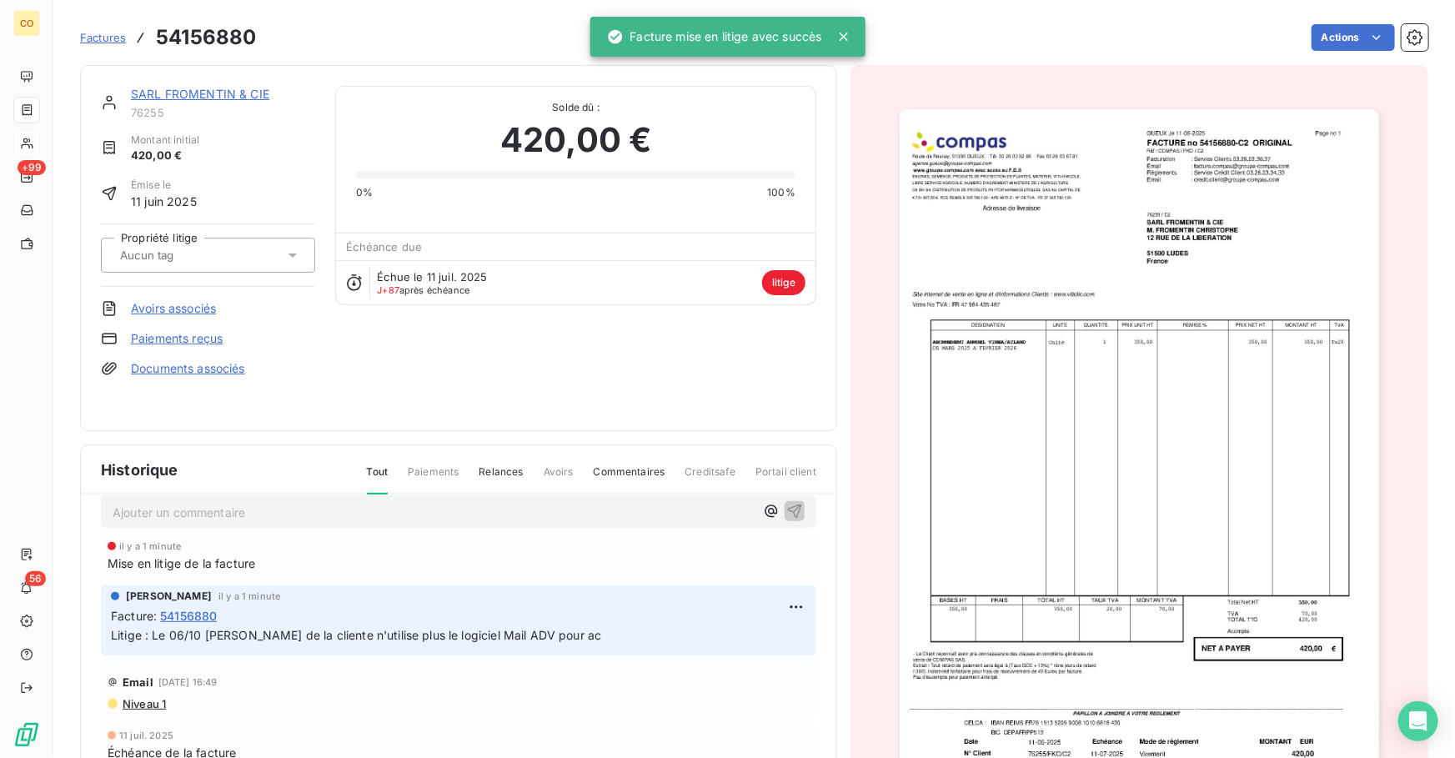
scroll to position [24, 0]
